Goal: Transaction & Acquisition: Obtain resource

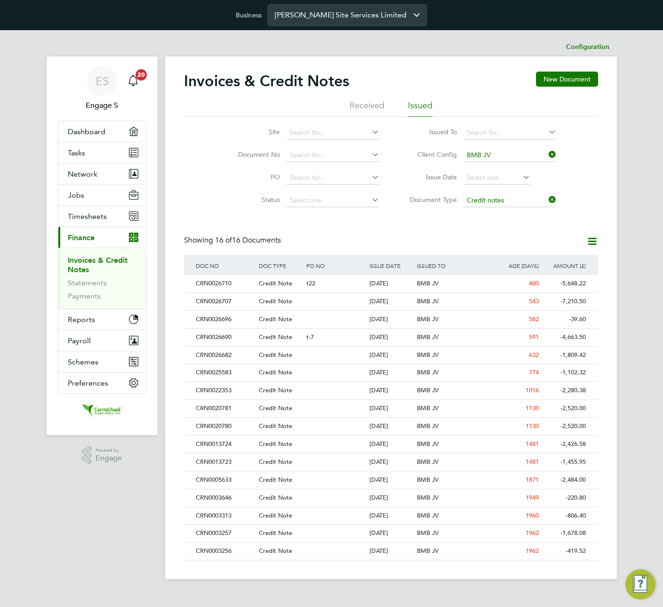
click at [393, 17] on input "Carmichael Site Services Limited" at bounding box center [347, 15] width 160 height 22
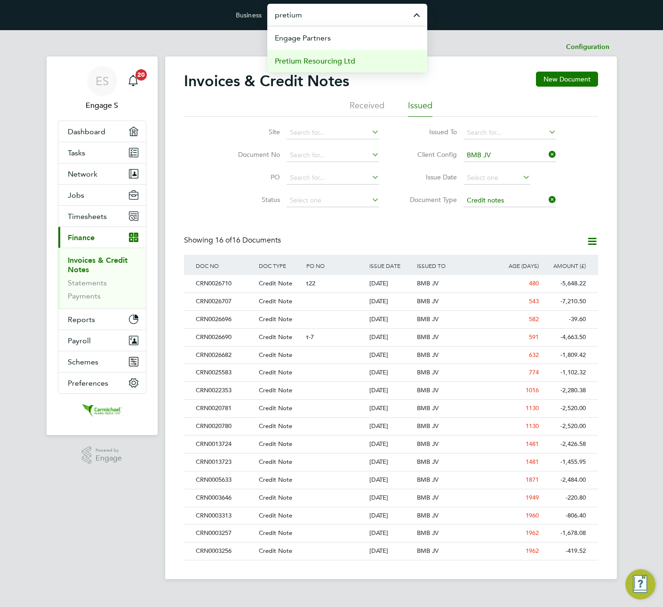
click at [357, 57] on li "Pretium Resourcing Ltd" at bounding box center [347, 60] width 160 height 23
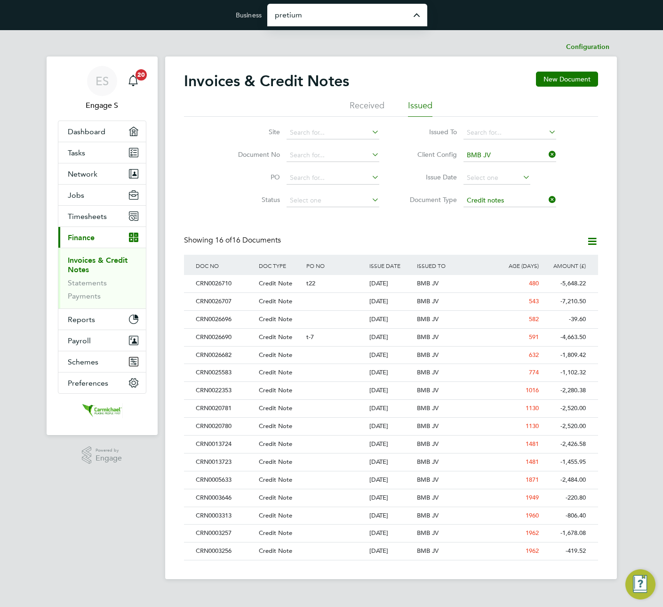
type input "Pretium Resourcing Ltd"
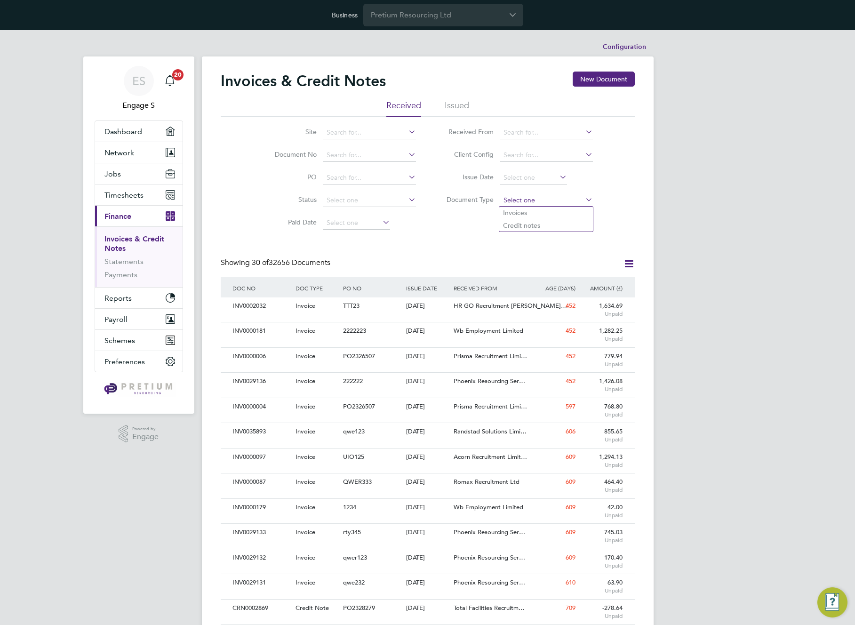
click at [541, 199] on input at bounding box center [546, 200] width 93 height 13
click at [527, 224] on li "Credit notes" at bounding box center [546, 225] width 94 height 12
type input "Credit notes"
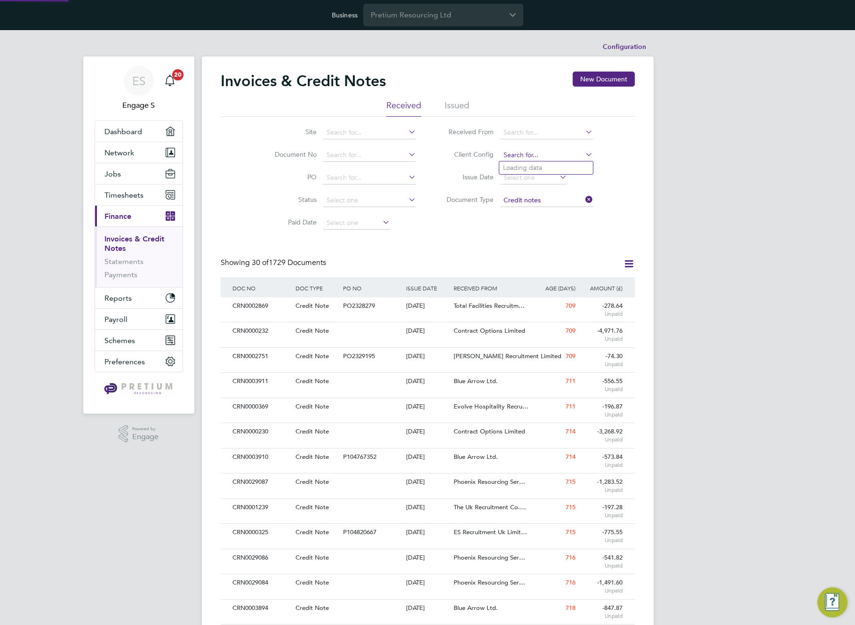
click at [547, 159] on input at bounding box center [546, 155] width 93 height 13
type input "Apleona - Pretium"
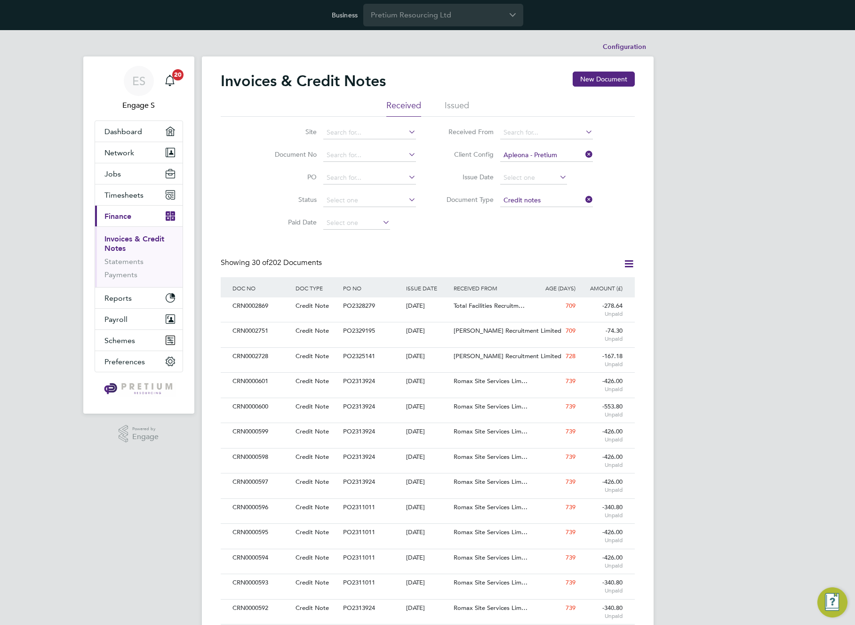
click at [512, 236] on div "Invoices & Credit Notes New Document Received Issued Site Document No PO Status…" at bounding box center [428, 572] width 414 height 1000
click at [631, 265] on icon at bounding box center [629, 264] width 12 height 12
click at [565, 286] on li "Download Invoices" at bounding box center [585, 286] width 94 height 13
click at [519, 82] on div "Invoices & Credit Notes New Document" at bounding box center [428, 86] width 414 height 28
click at [468, 96] on div "Invoices & Credit Notes New Document" at bounding box center [428, 86] width 414 height 28
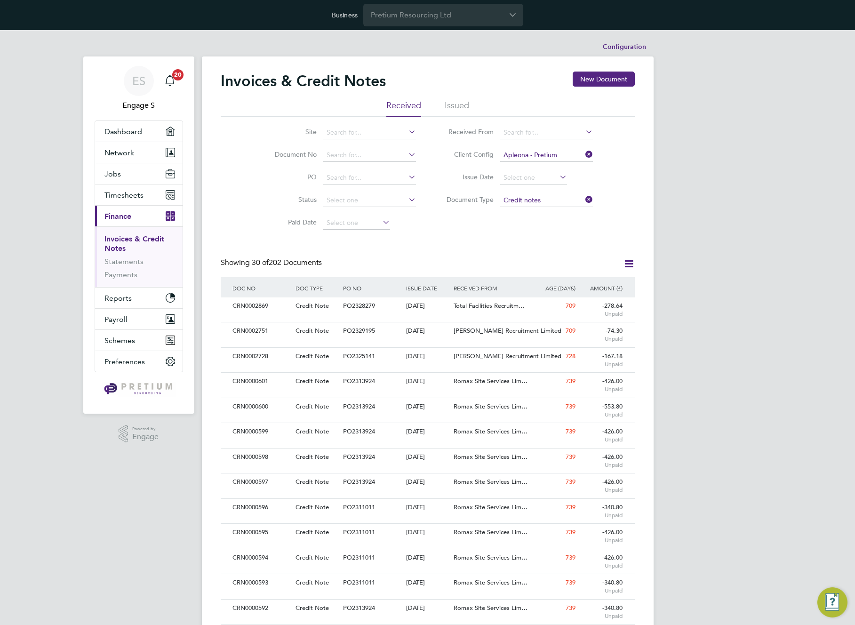
click at [407, 108] on li "Received" at bounding box center [403, 108] width 35 height 17
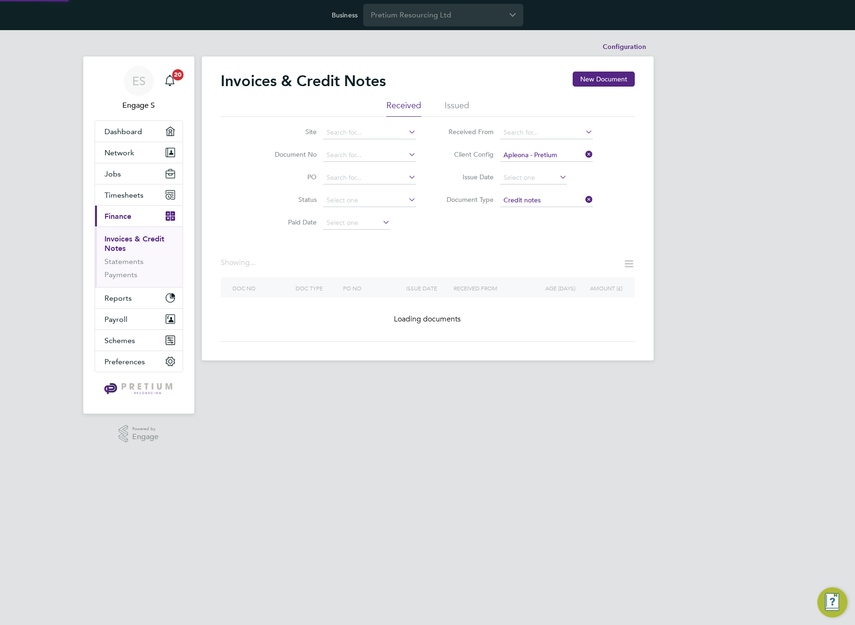
click at [456, 106] on li "Issued" at bounding box center [457, 108] width 24 height 17
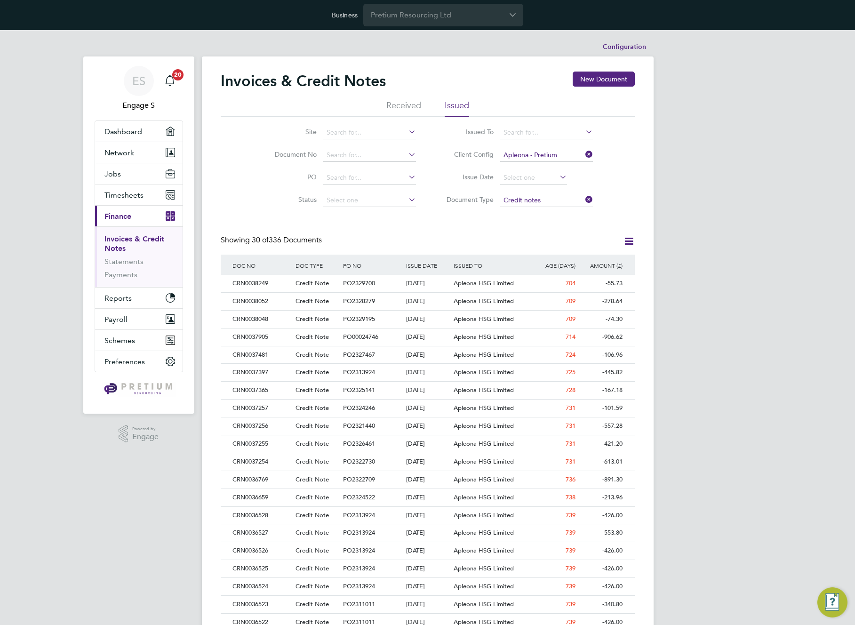
scroll to position [18, 64]
click at [492, 15] on input "Pretium Resourcing Ltd" at bounding box center [443, 15] width 160 height 22
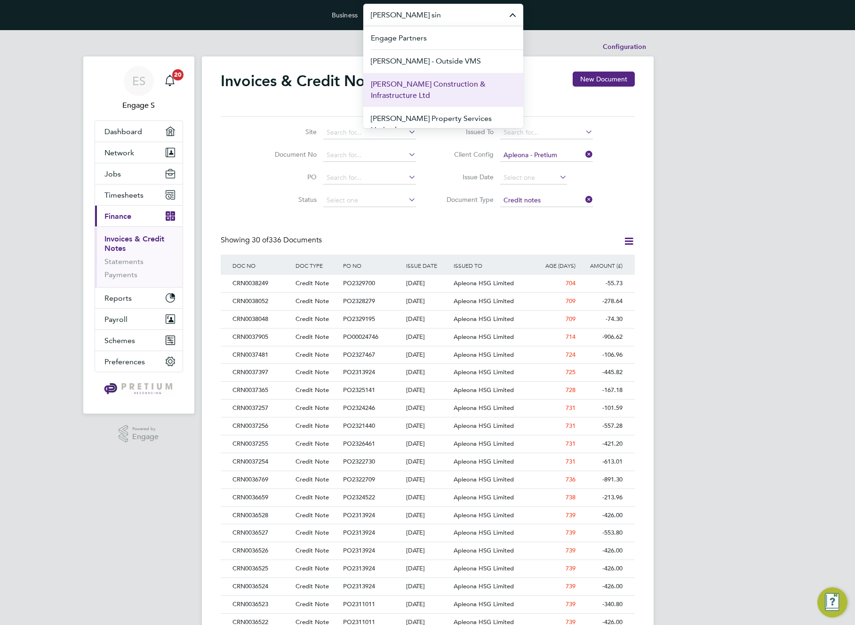
click at [434, 90] on span "[PERSON_NAME] Construction & Infrastructure Ltd" at bounding box center [443, 90] width 145 height 23
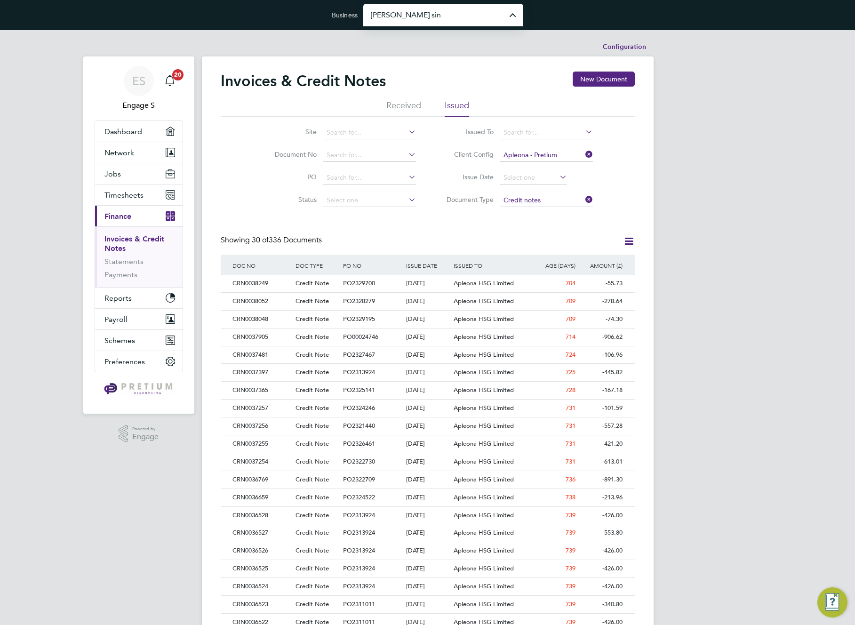
type input "[PERSON_NAME] Construction & Infrastructure Ltd"
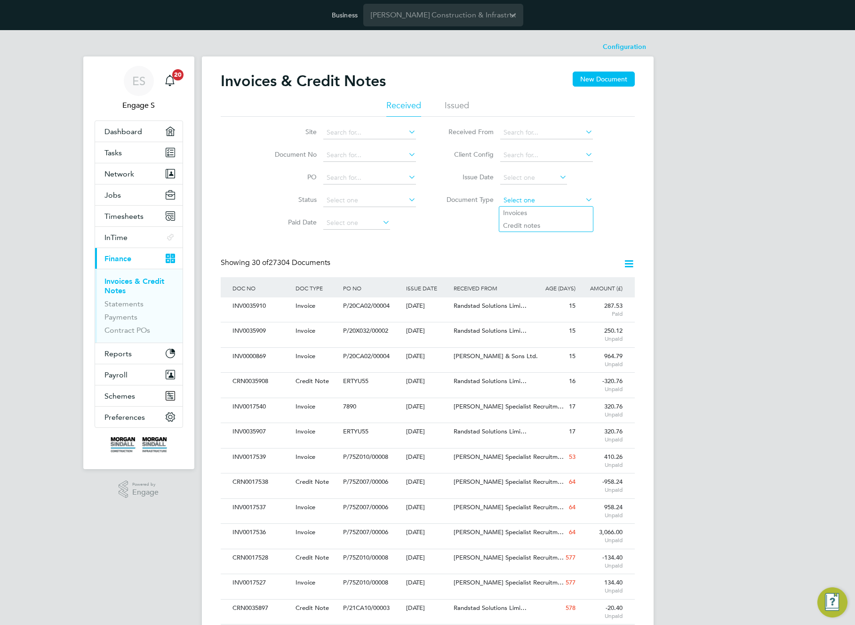
click at [551, 201] on input at bounding box center [546, 200] width 93 height 13
click at [542, 227] on li "Credit notes" at bounding box center [546, 225] width 94 height 12
type input "Credit notes"
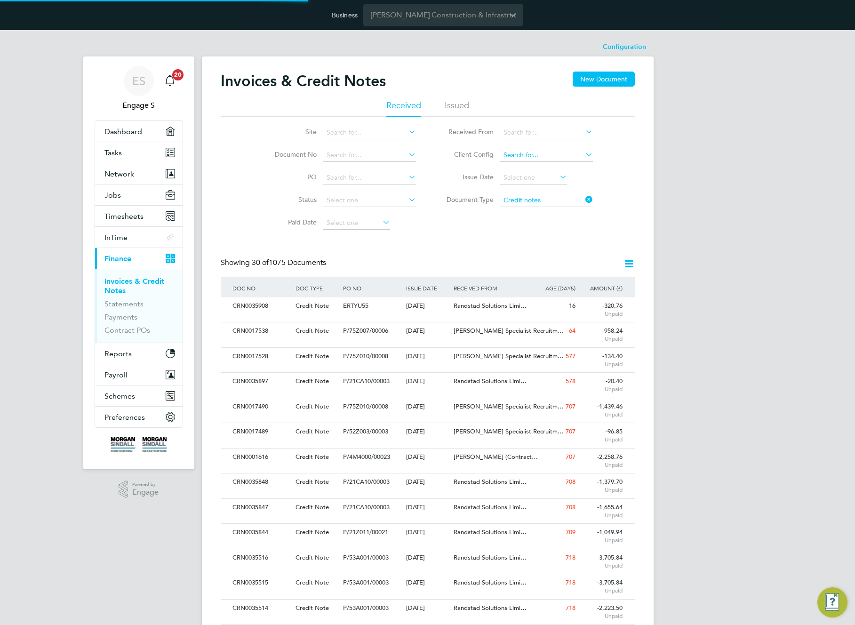
click at [555, 156] on input at bounding box center [546, 155] width 93 height 13
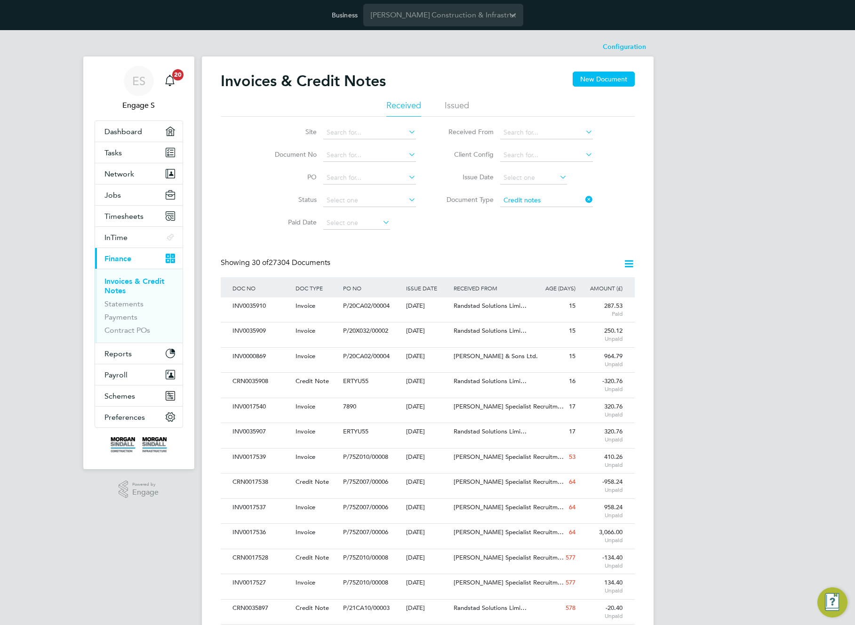
click at [549, 196] on li "[PERSON_NAME] Construction - East" at bounding box center [575, 202] width 153 height 13
type input "[PERSON_NAME] Construction - East"
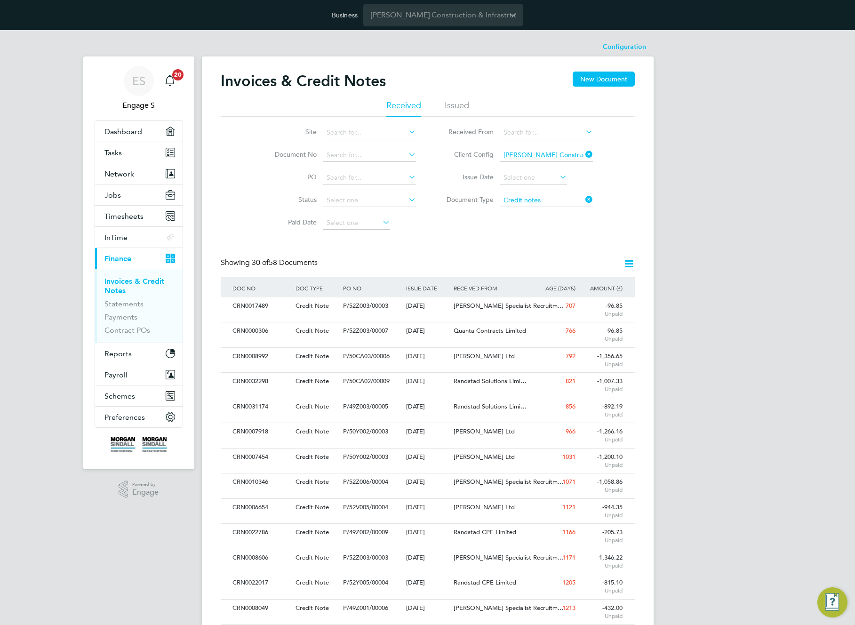
click at [628, 264] on icon at bounding box center [629, 264] width 12 height 12
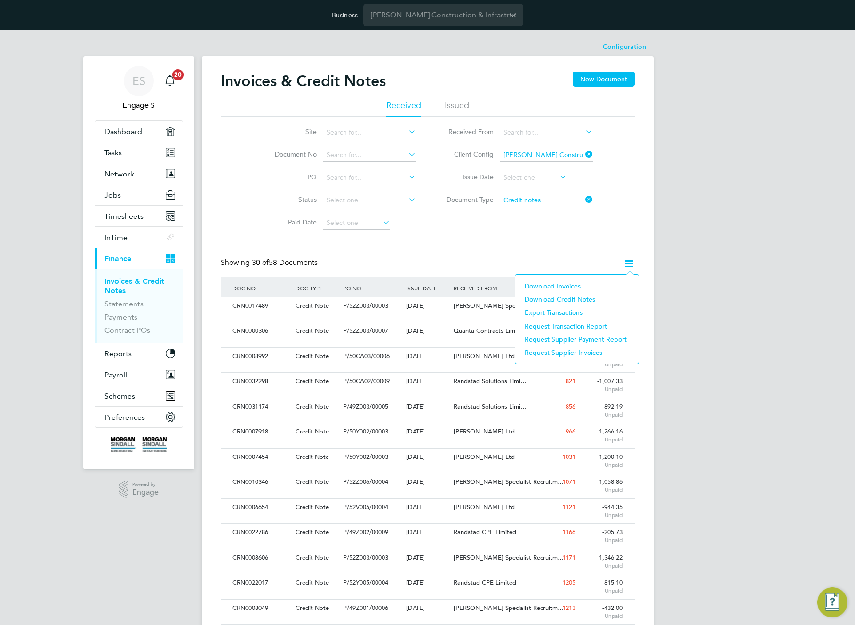
click at [563, 287] on li "Download Invoices" at bounding box center [577, 286] width 114 height 13
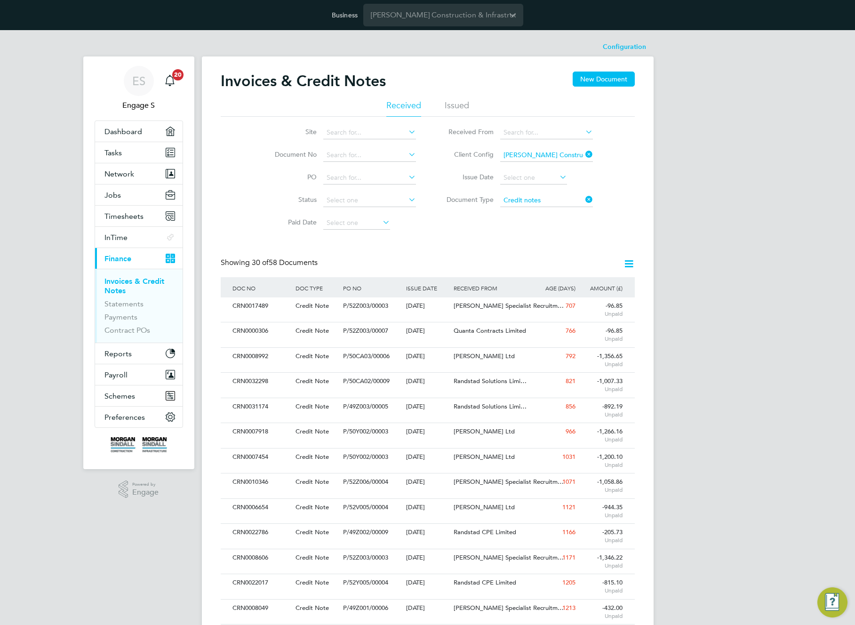
click at [562, 265] on div "Showing 30 of 58 Documents" at bounding box center [428, 267] width 414 height 19
click at [584, 156] on icon at bounding box center [584, 154] width 0 height 13
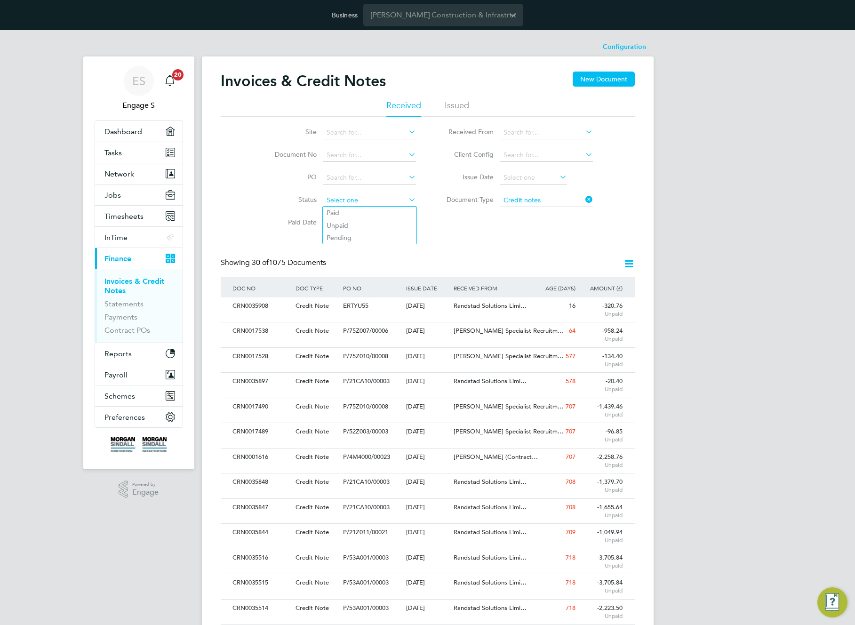
click at [362, 204] on input at bounding box center [369, 200] width 93 height 13
click at [352, 225] on li "Unpaid" at bounding box center [370, 225] width 94 height 12
type input "Unpaid"
click at [627, 262] on icon at bounding box center [629, 264] width 12 height 12
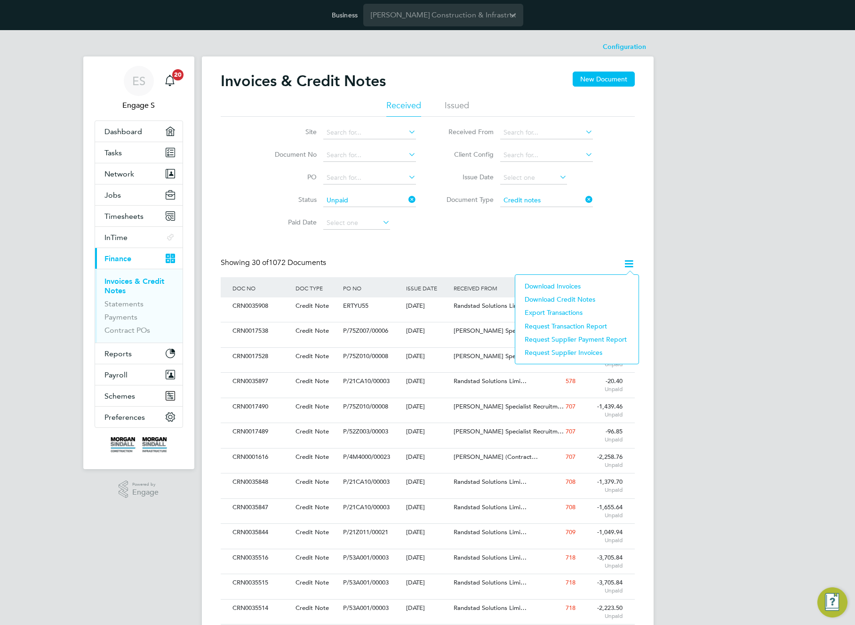
click at [561, 284] on li "Download Invoices" at bounding box center [577, 286] width 114 height 13
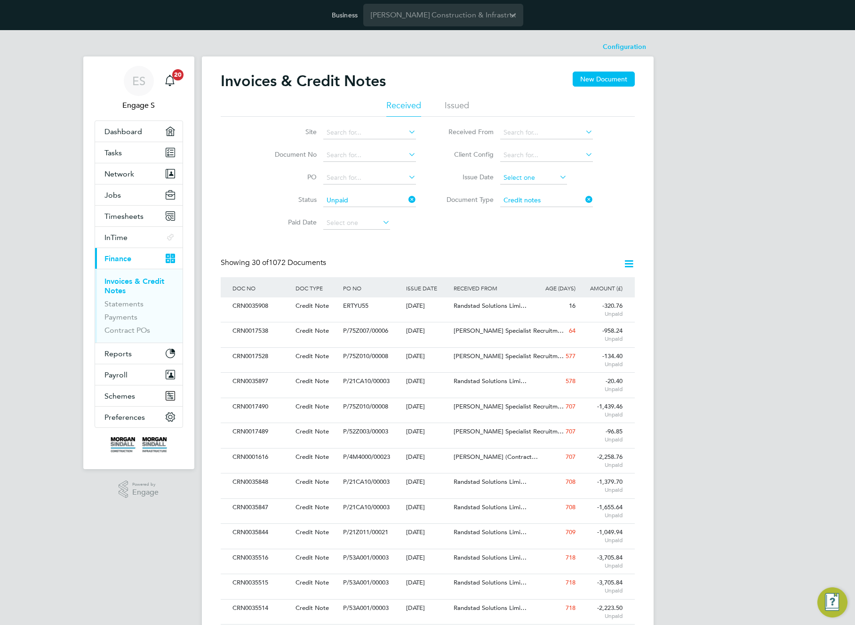
click at [526, 179] on input at bounding box center [533, 177] width 67 height 13
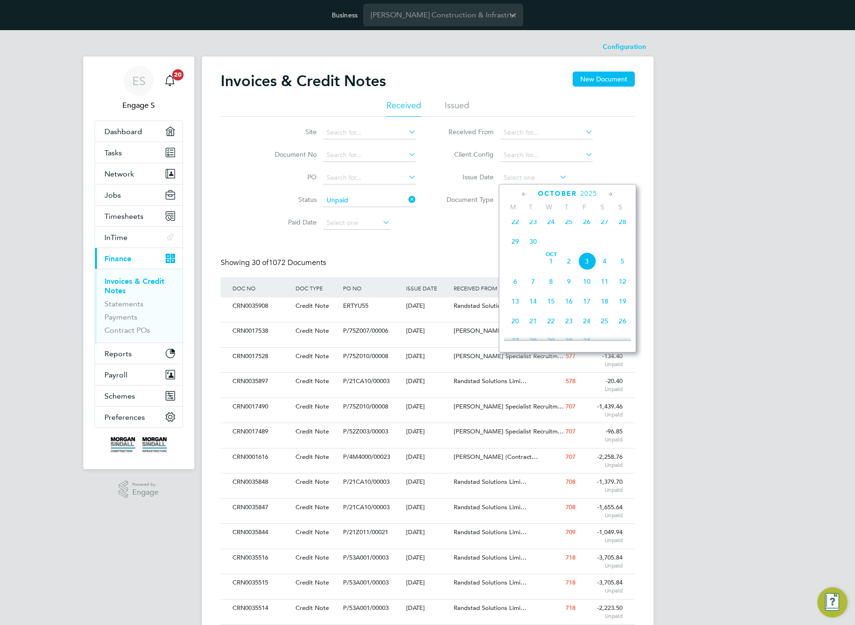
click at [532, 223] on span "23" at bounding box center [533, 222] width 18 height 18
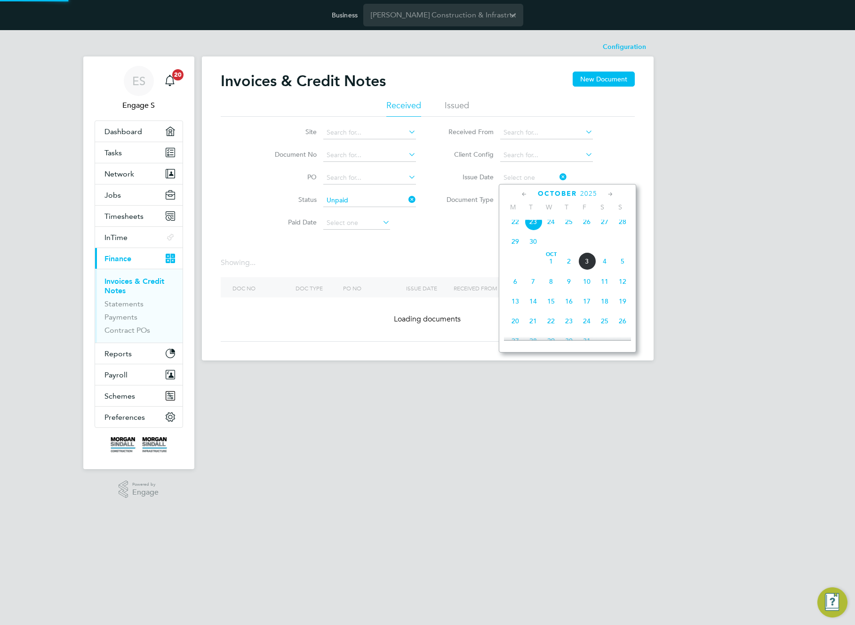
type input "[DATE]"
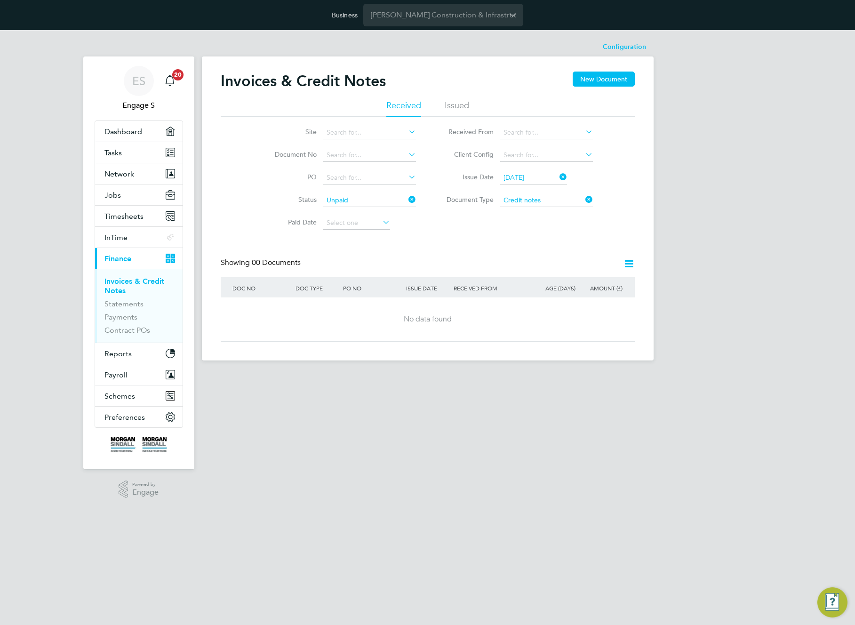
click at [496, 230] on div "Site Document No PO Status Unpaid Paid Date Issued To Received From Client Conf…" at bounding box center [428, 176] width 414 height 118
click at [627, 262] on icon at bounding box center [629, 264] width 12 height 12
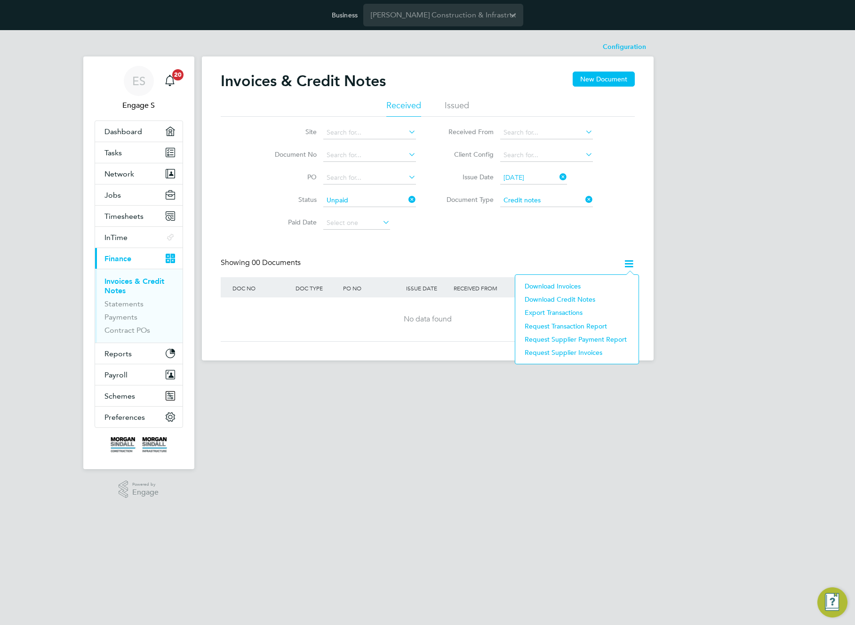
click at [583, 298] on li "Download Credit Notes" at bounding box center [577, 299] width 114 height 13
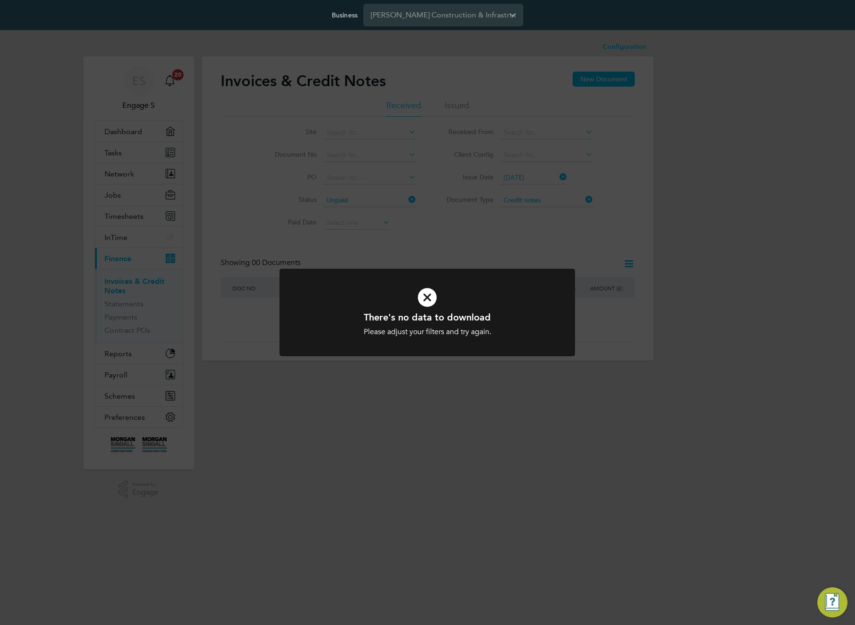
click at [616, 267] on div "There's no data to download Please adjust your filters and try again. Cancel Ok…" at bounding box center [427, 312] width 855 height 625
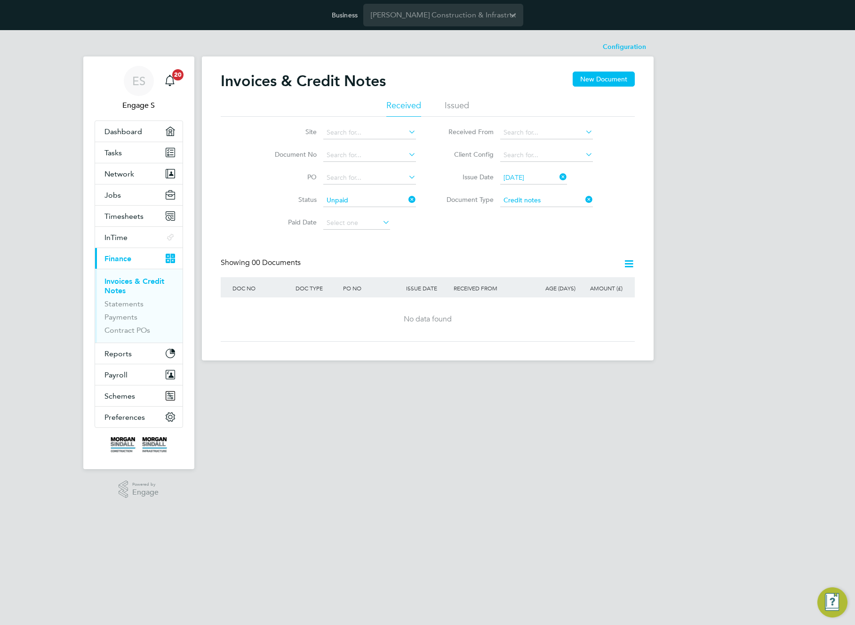
click at [601, 253] on div "Invoices & Credit Notes New Document Received Issued Site Document No PO Status…" at bounding box center [428, 207] width 414 height 270
click at [630, 263] on icon at bounding box center [629, 264] width 12 height 12
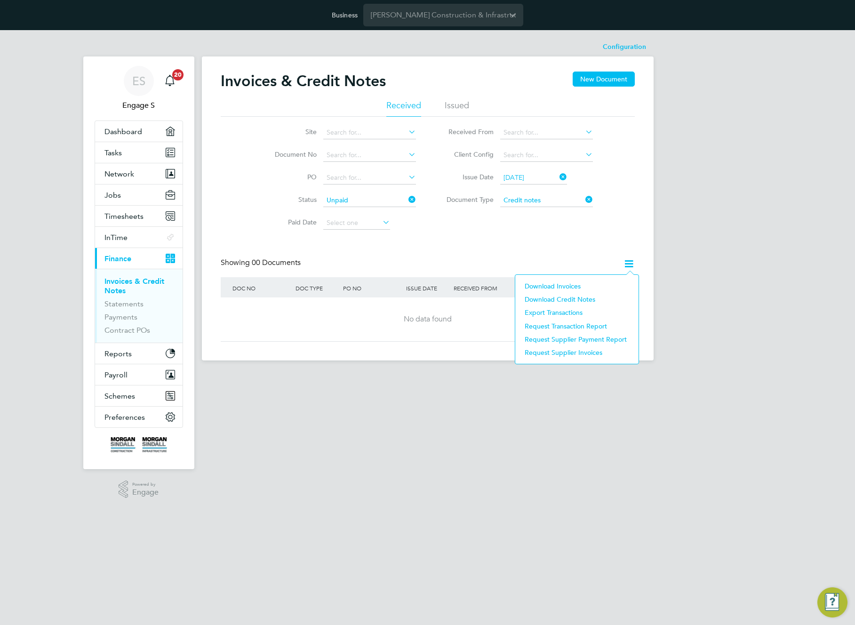
click at [569, 286] on li "Download Invoices" at bounding box center [577, 286] width 114 height 13
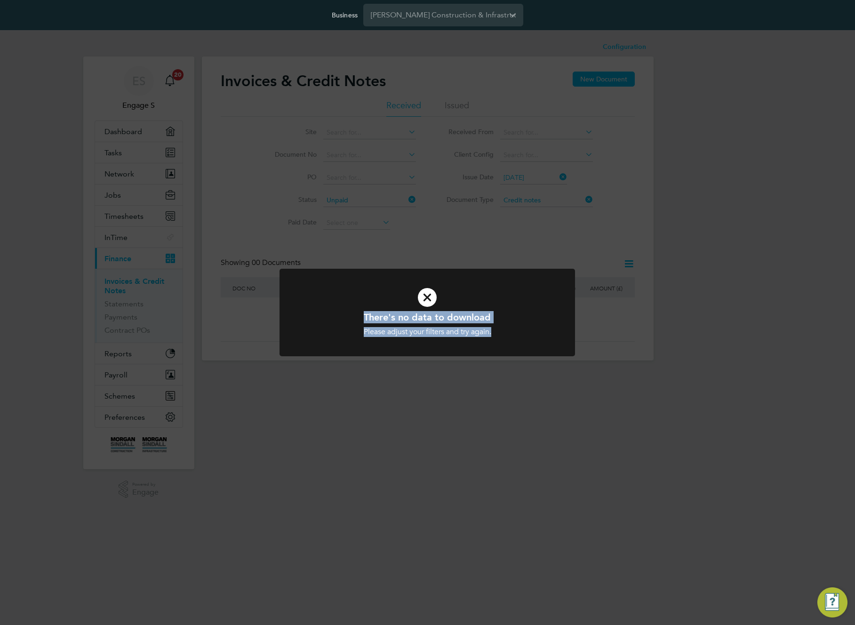
drag, startPoint x: 505, startPoint y: 329, endPoint x: 314, endPoint y: 315, distance: 191.6
click at [314, 315] on div "There's no data to download Please adjust your filters and try again. Cancel Ok…" at bounding box center [427, 324] width 245 height 26
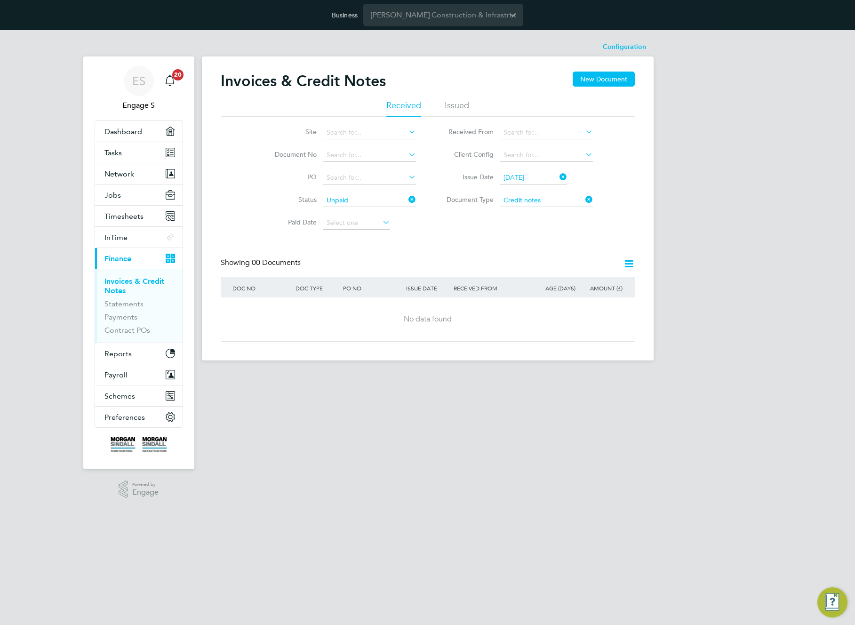
click at [626, 265] on icon at bounding box center [629, 264] width 12 height 12
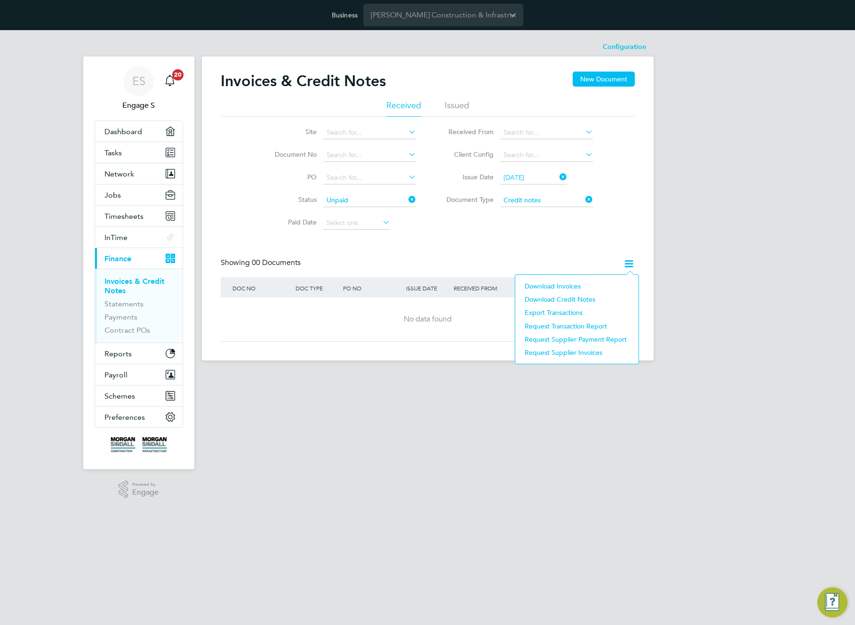
click at [554, 287] on li "Download Invoices" at bounding box center [577, 286] width 114 height 13
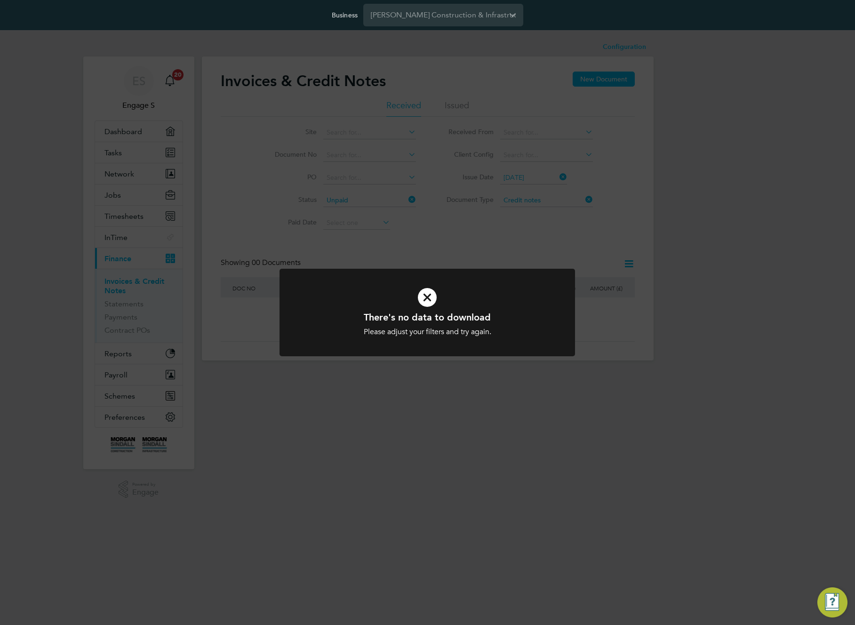
click at [567, 227] on div "There's no data to download Please adjust your filters and try again. Cancel Ok…" at bounding box center [427, 312] width 855 height 625
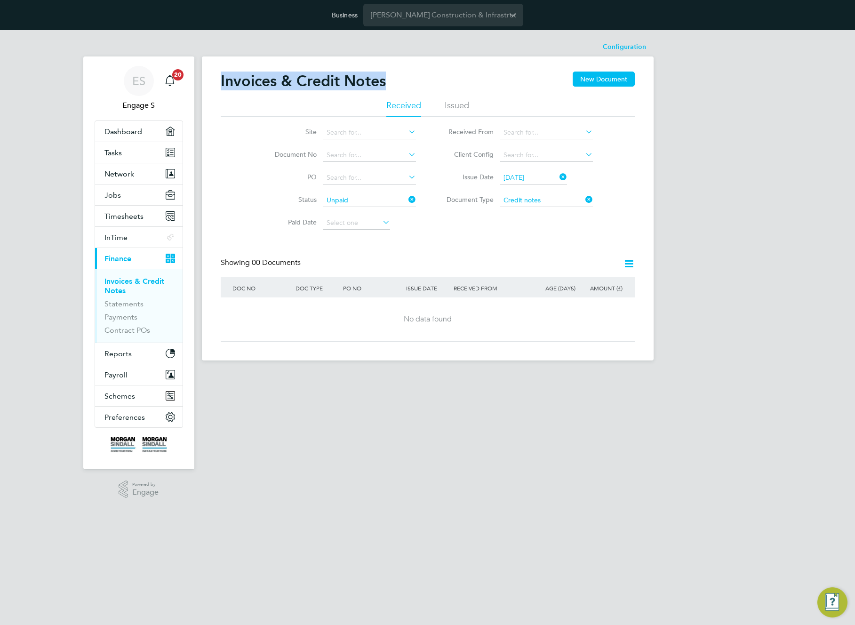
drag, startPoint x: 220, startPoint y: 79, endPoint x: 432, endPoint y: 85, distance: 212.4
click at [432, 85] on div "Invoices & Credit Notes New Document" at bounding box center [428, 86] width 414 height 28
click at [628, 264] on icon at bounding box center [629, 264] width 12 height 12
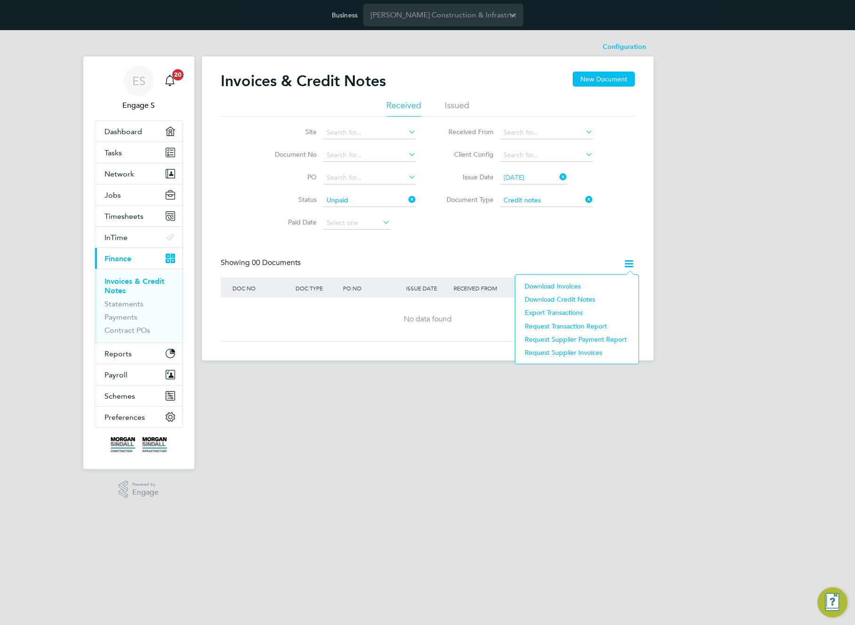
click at [650, 259] on div "Invoices & Credit Notes New Document Received Issued Site Document No PO Status…" at bounding box center [428, 208] width 452 height 304
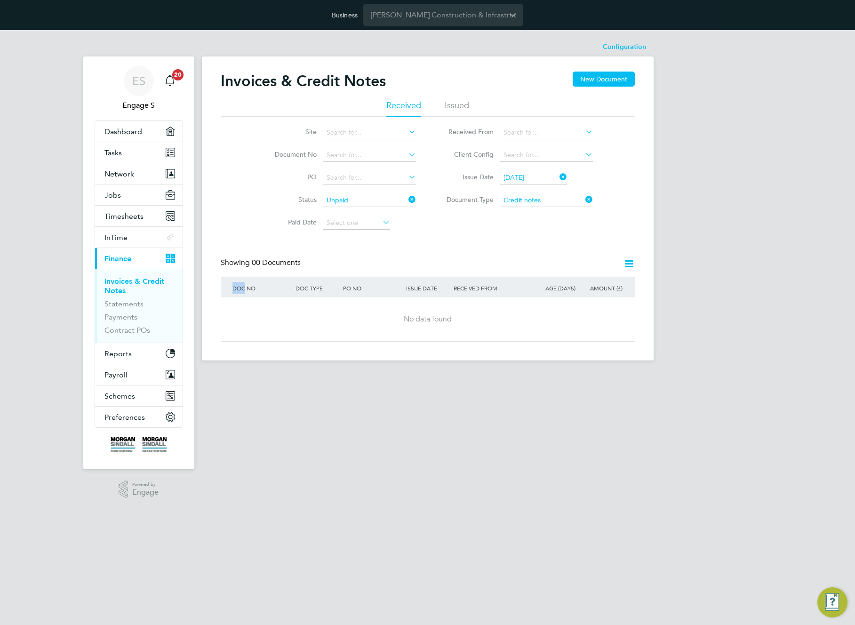
click at [650, 259] on div "Invoices & Credit Notes New Document Received Issued Site Document No PO Status…" at bounding box center [428, 208] width 452 height 304
